Goal: Navigation & Orientation: Find specific page/section

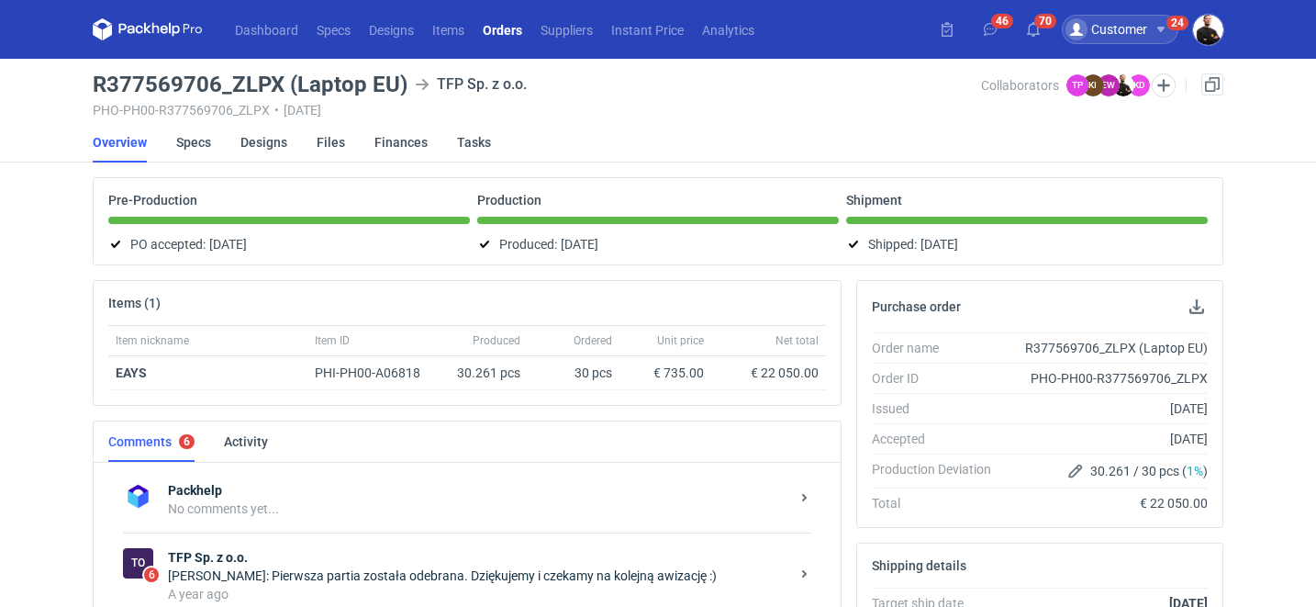
click at [1124, 28] on div "Customer" at bounding box center [1106, 29] width 82 height 22
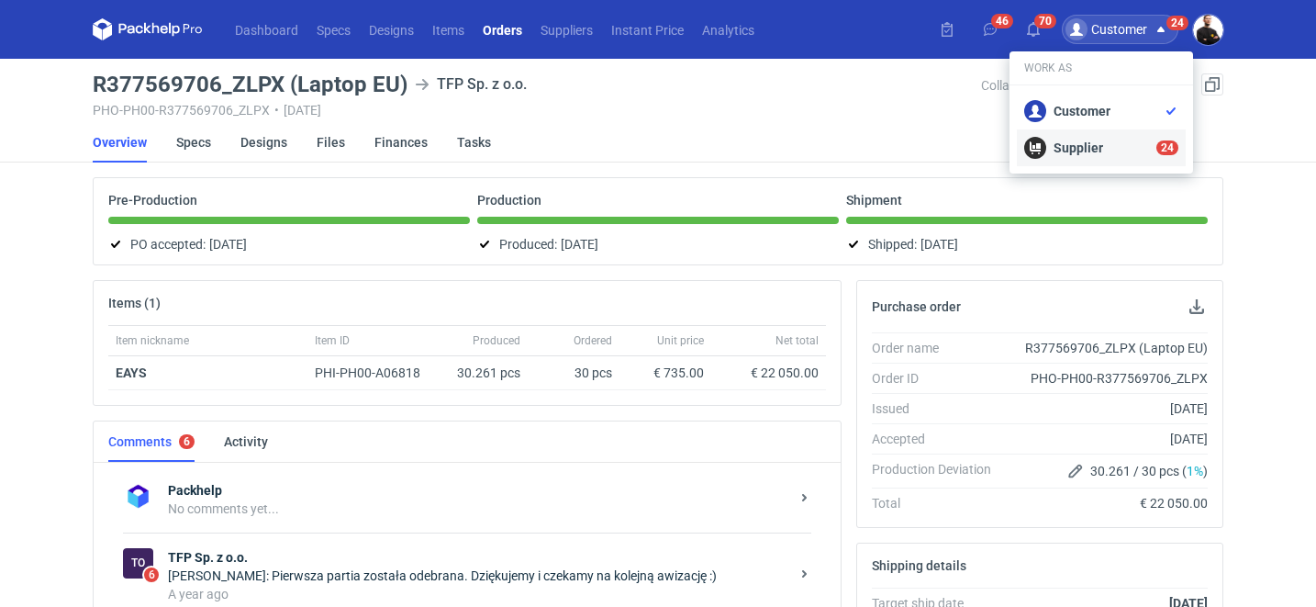
click at [1068, 150] on div "Supplier 24" at bounding box center [1101, 148] width 154 height 22
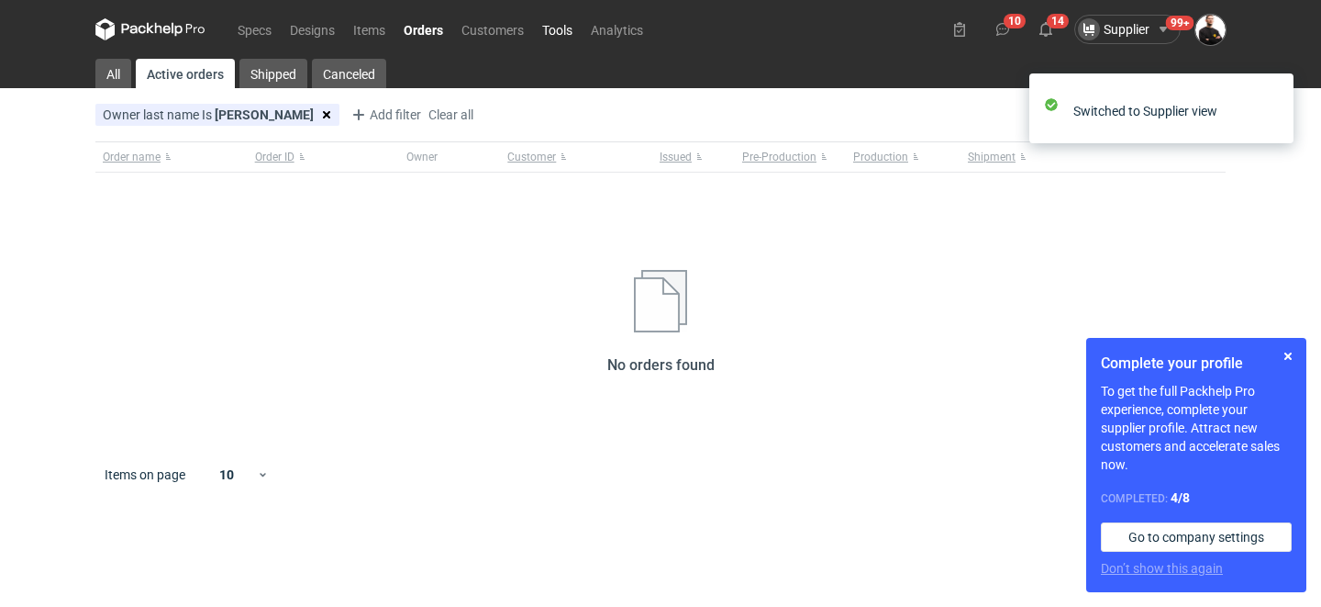
click at [558, 27] on link "Tools" at bounding box center [557, 29] width 49 height 22
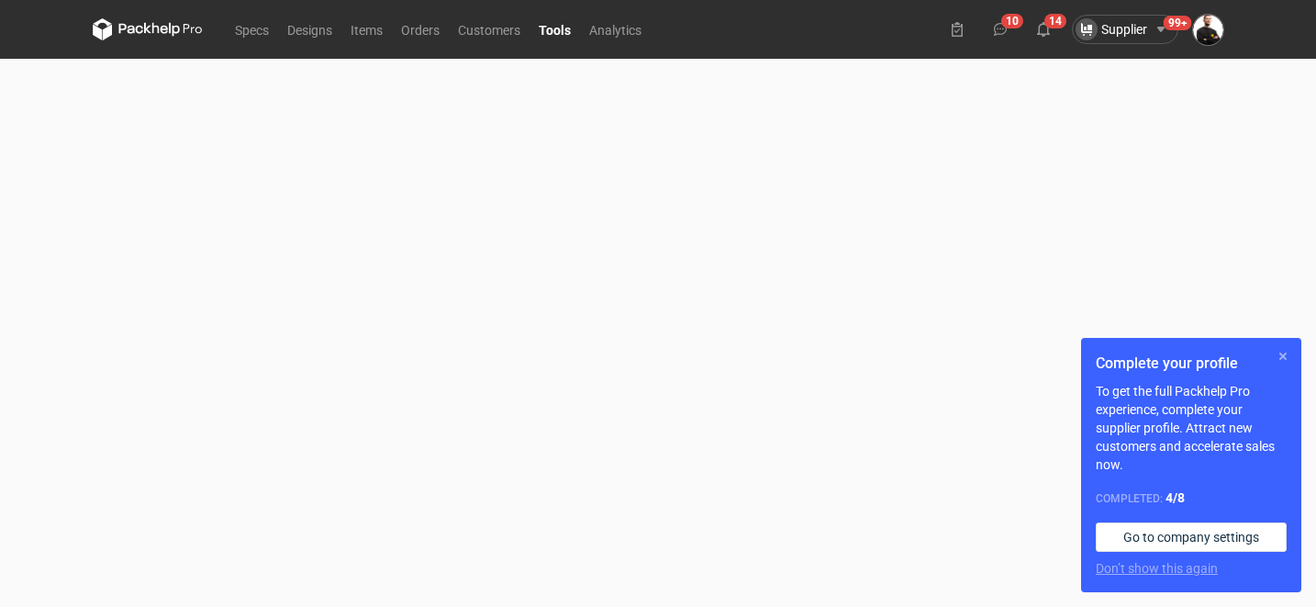
click at [1278, 357] on button "button" at bounding box center [1283, 356] width 22 height 22
